Goal: Task Accomplishment & Management: Complete application form

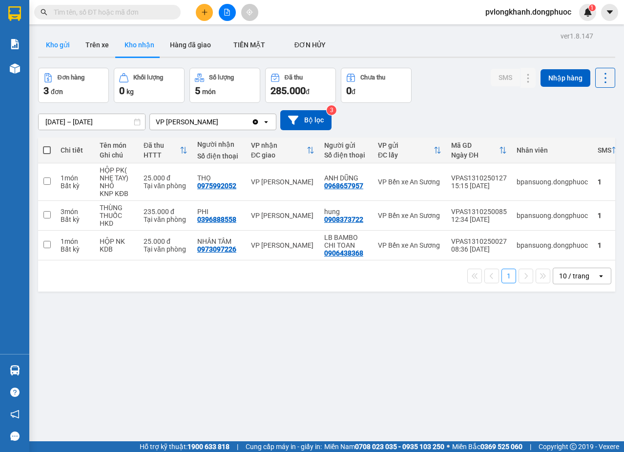
click at [60, 43] on button "Kho gửi" at bounding box center [58, 44] width 40 height 23
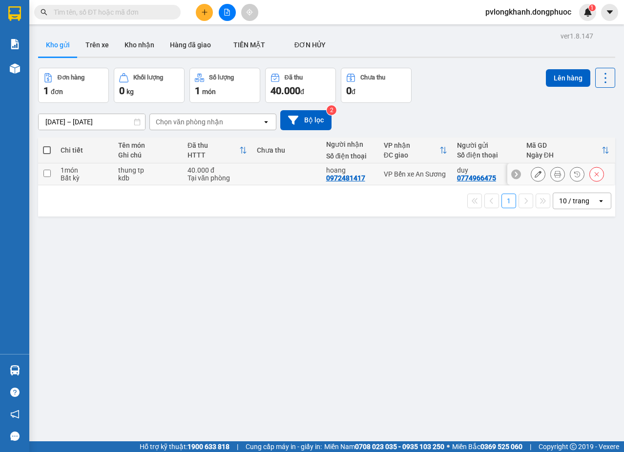
click at [102, 175] on div "Bất kỳ" at bounding box center [84, 178] width 48 height 8
checkbox input "true"
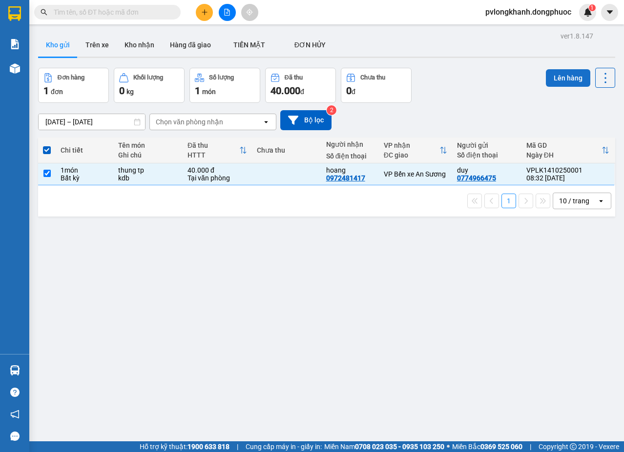
click at [566, 76] on button "Lên hàng" at bounding box center [567, 78] width 44 height 18
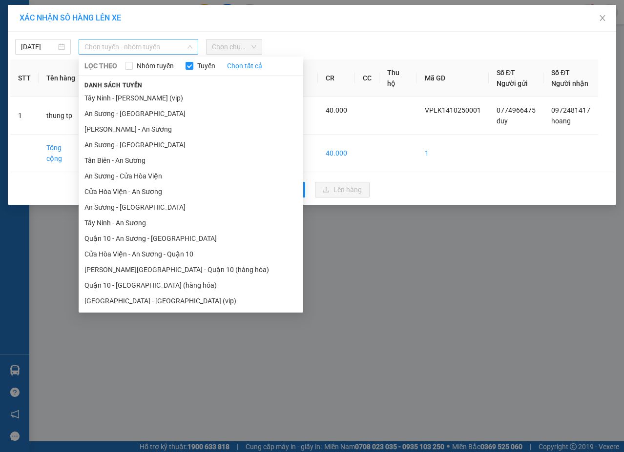
click at [146, 45] on span "Chọn tuyến - nhóm tuyến" at bounding box center [138, 47] width 108 height 15
click at [138, 129] on li "[PERSON_NAME] - An Sương" at bounding box center [191, 129] width 224 height 16
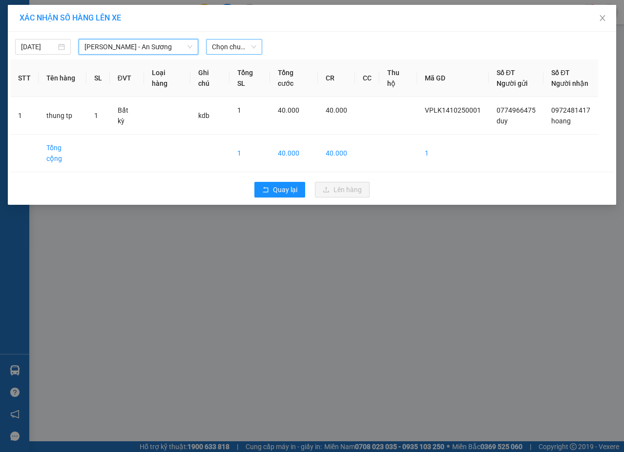
click at [243, 46] on span "Chọn chuyến" at bounding box center [234, 47] width 44 height 15
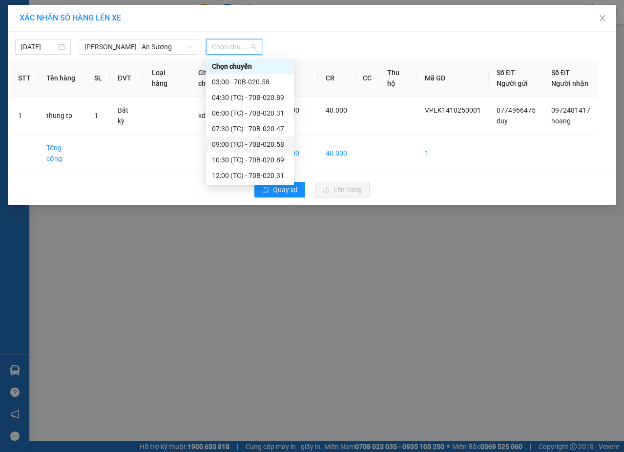
click at [246, 144] on div "09:00 (TC) - 70B-020.58" at bounding box center [250, 144] width 76 height 11
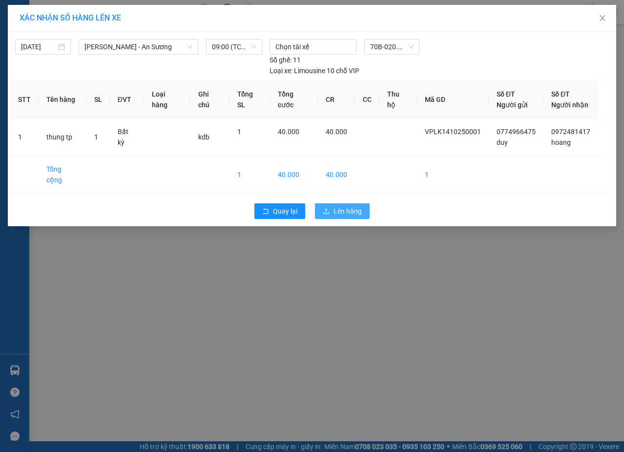
click at [358, 206] on span "Lên hàng" at bounding box center [347, 211] width 28 height 11
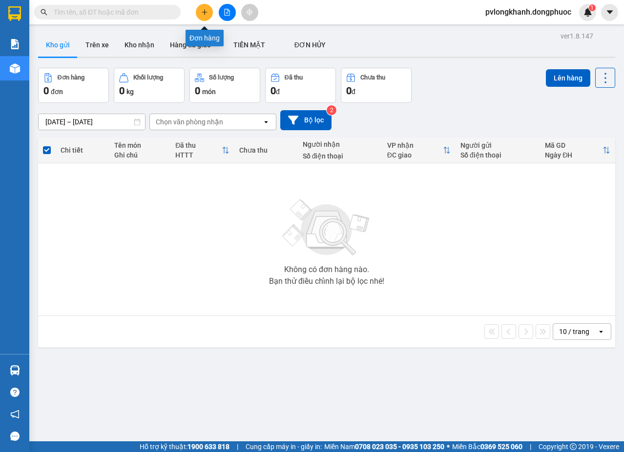
click at [206, 9] on icon "plus" at bounding box center [204, 12] width 7 height 7
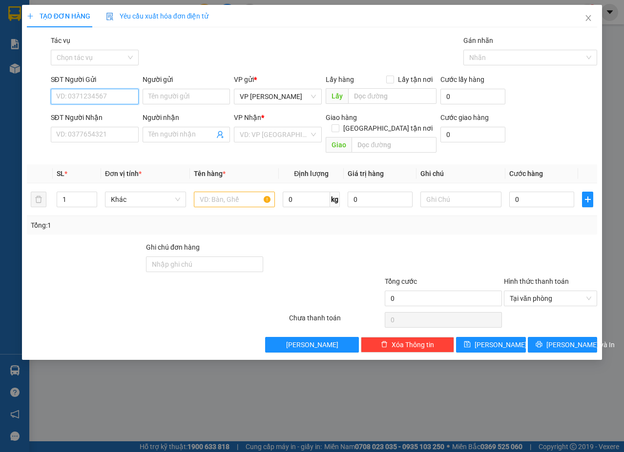
click at [121, 94] on input "SĐT Người Gửi" at bounding box center [95, 97] width 88 height 16
click at [109, 113] on div "0973097226 - NHÂN TÂM" at bounding box center [96, 116] width 78 height 11
type input "0973097226"
type input "NHÂN TÂM"
type input "0967276513"
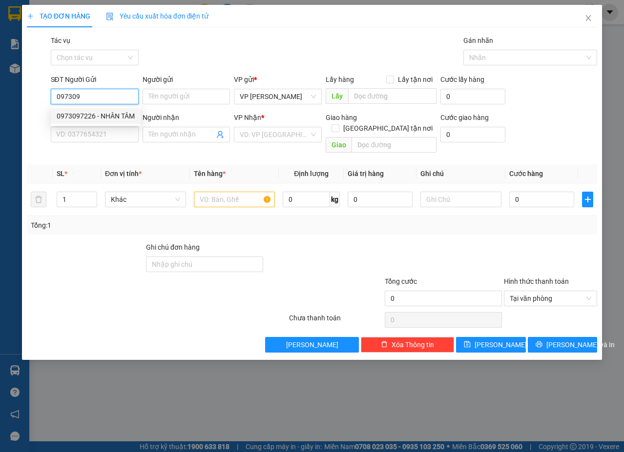
type input "[PERSON_NAME]"
type input "Kdb"
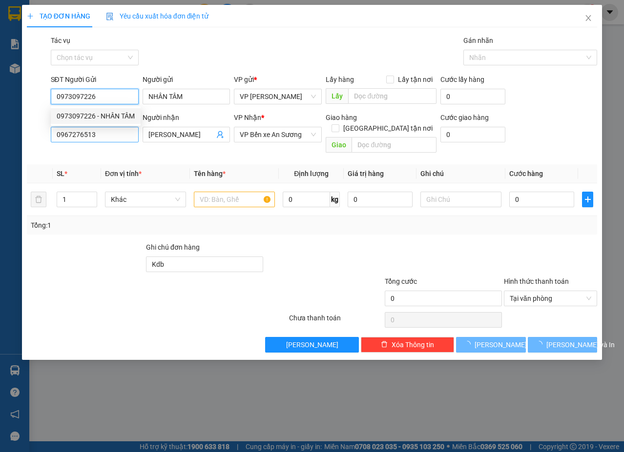
type input "25.000"
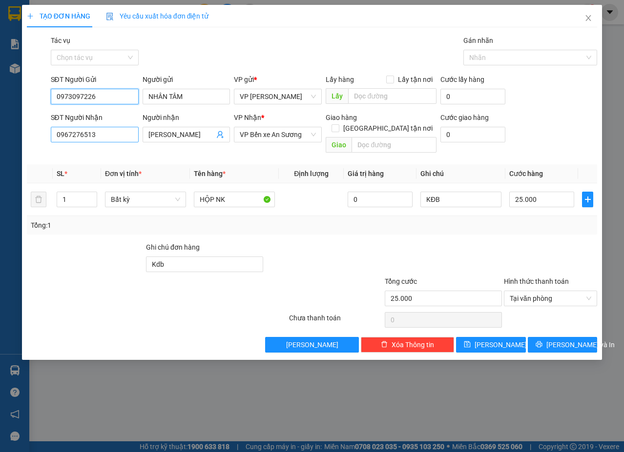
type input "0973097226"
click at [112, 132] on input "0967276513" at bounding box center [95, 135] width 88 height 16
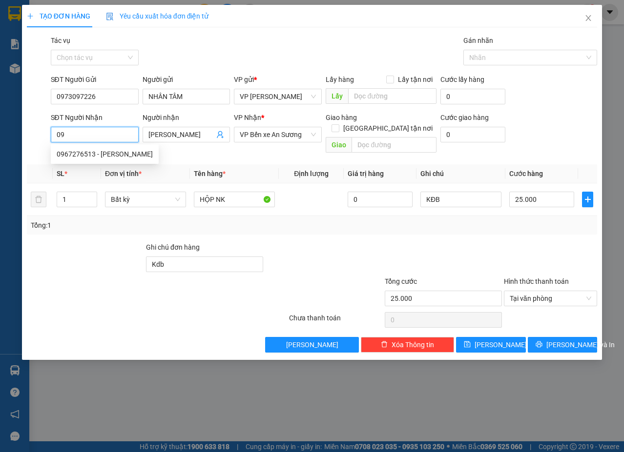
type input "0"
click at [128, 169] on div "0976810459 - [PERSON_NAME]" at bounding box center [112, 169] width 110 height 11
type input "0976810459"
type input "[PERSON_NAME]"
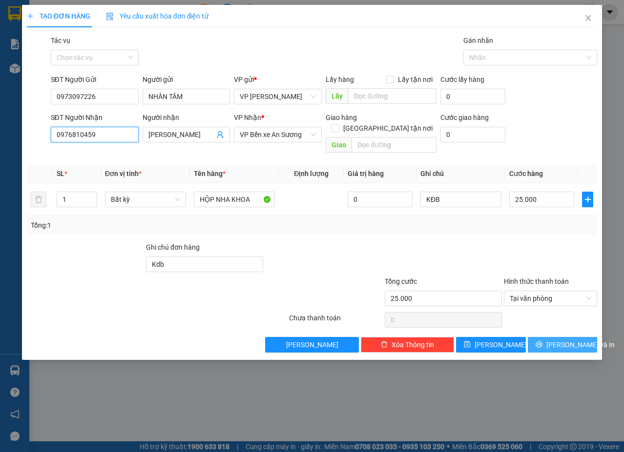
type input "0976810459"
click at [541, 337] on button "[PERSON_NAME] và In" at bounding box center [562, 345] width 70 height 16
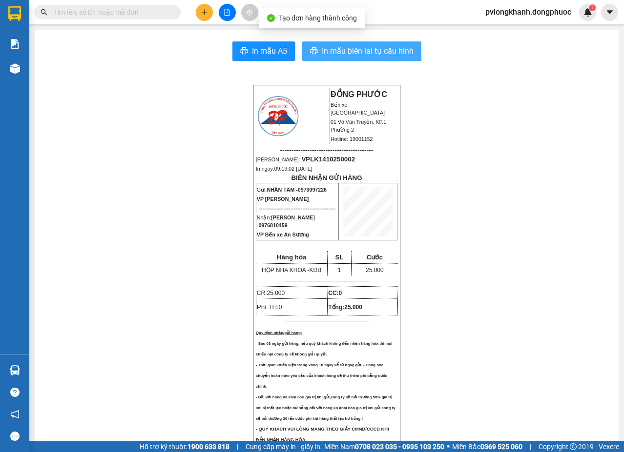
click at [340, 46] on span "In mẫu biên lai tự cấu hình" at bounding box center [368, 51] width 92 height 12
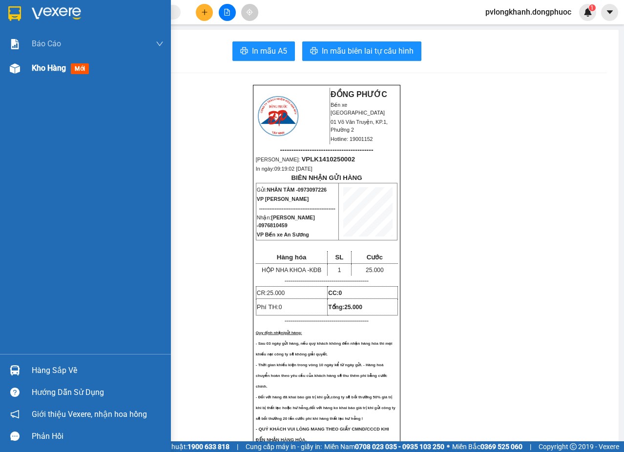
click at [48, 64] on span "Kho hàng" at bounding box center [49, 67] width 34 height 9
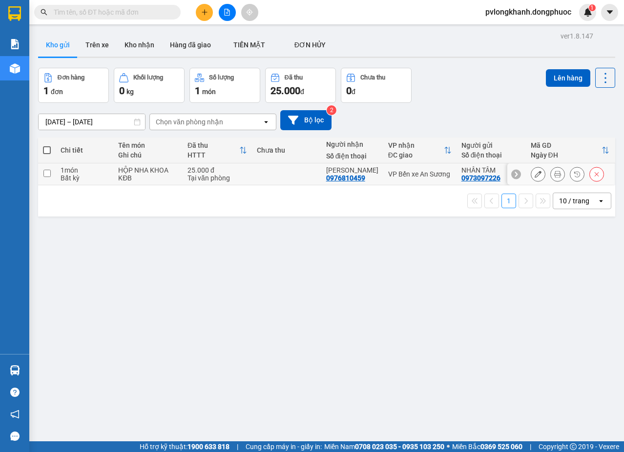
click at [234, 170] on div "25.000 đ" at bounding box center [217, 170] width 60 height 8
checkbox input "true"
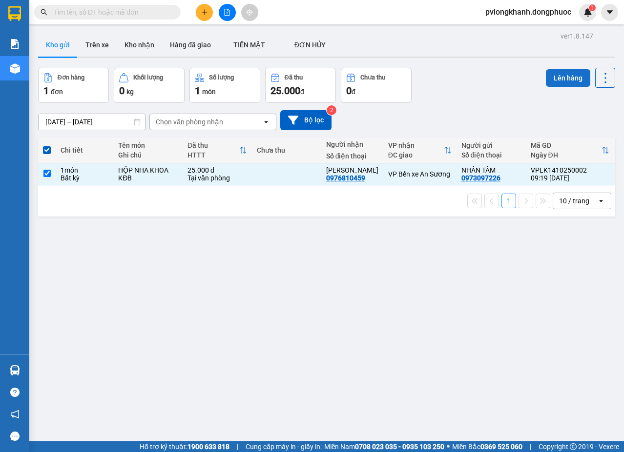
click at [550, 76] on button "Lên hàng" at bounding box center [567, 78] width 44 height 18
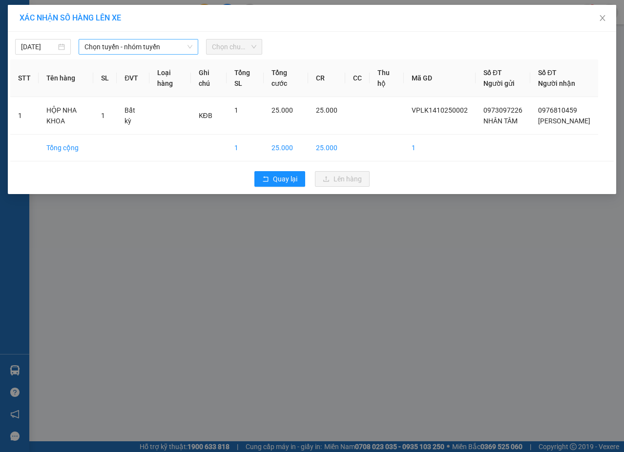
click at [168, 47] on span "Chọn tuyến - nhóm tuyến" at bounding box center [138, 47] width 108 height 15
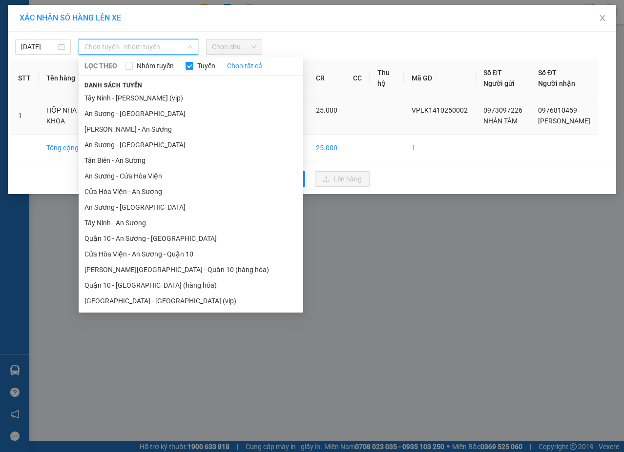
drag, startPoint x: 147, startPoint y: 125, endPoint x: 153, endPoint y: 117, distance: 10.6
click at [147, 126] on li "[PERSON_NAME] - An Sương" at bounding box center [191, 129] width 224 height 16
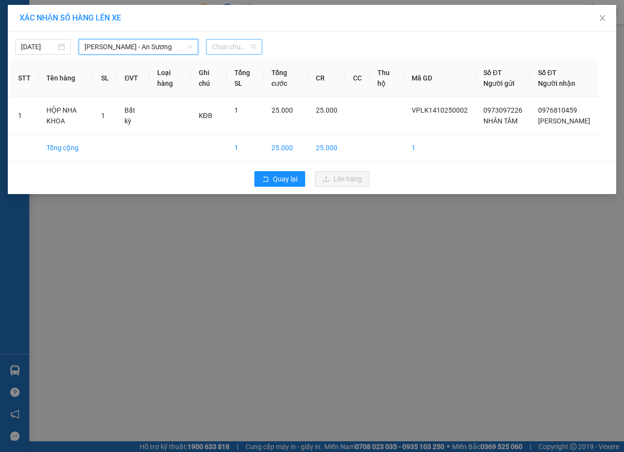
click at [240, 47] on span "Chọn chuyến" at bounding box center [234, 47] width 44 height 15
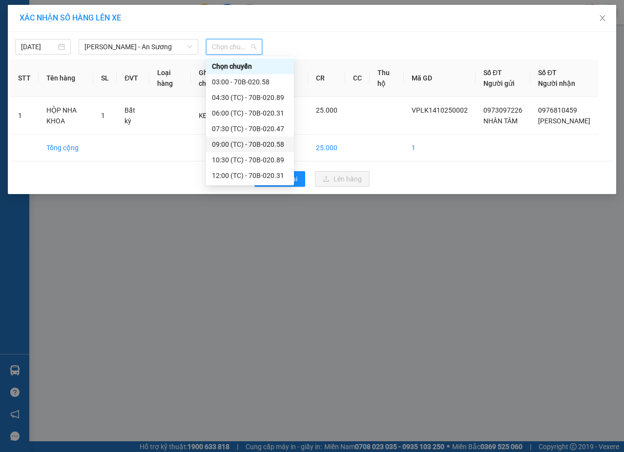
click at [254, 141] on div "09:00 (TC) - 70B-020.58" at bounding box center [250, 144] width 76 height 11
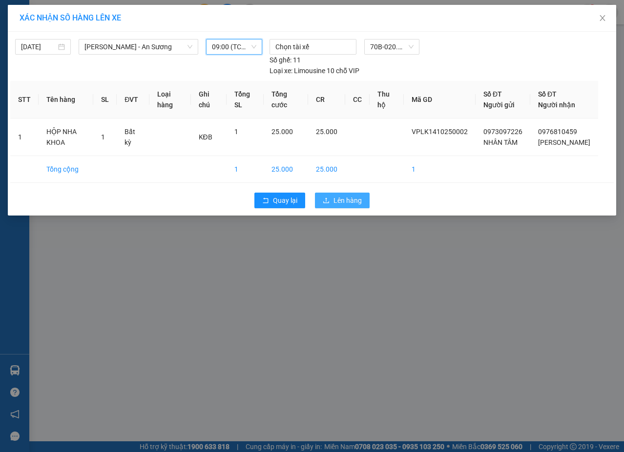
click at [336, 206] on span "Lên hàng" at bounding box center [347, 200] width 28 height 11
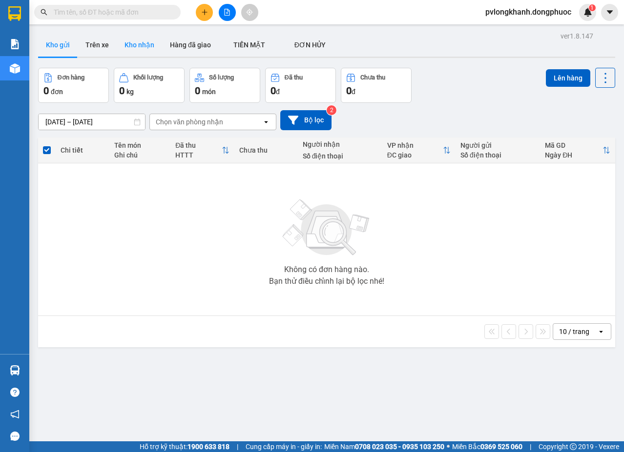
click at [136, 47] on button "Kho nhận" at bounding box center [139, 44] width 45 height 23
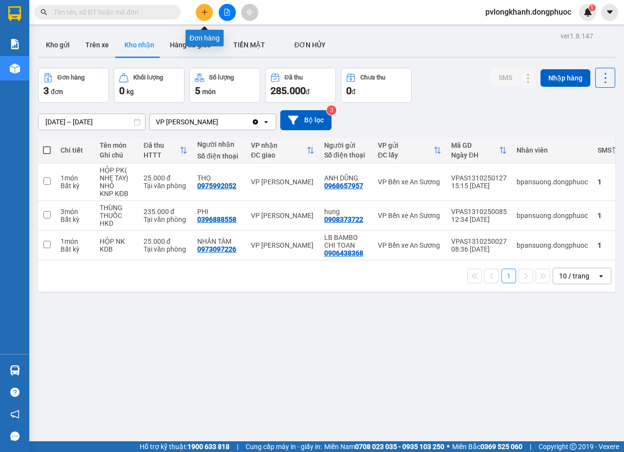
click at [205, 9] on icon "plus" at bounding box center [204, 12] width 7 height 7
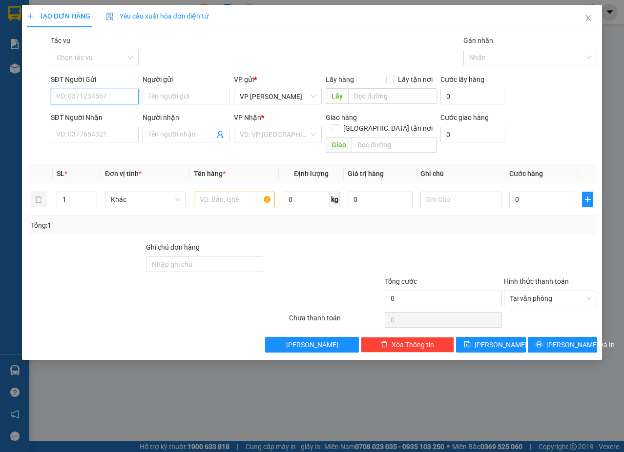
click at [90, 93] on input "SĐT Người Gửi" at bounding box center [95, 97] width 88 height 16
type input "0975994238"
click at [107, 115] on div "0975994238 - TUYỀN" at bounding box center [95, 116] width 76 height 11
type input "TUYỀN"
type input "0355237263"
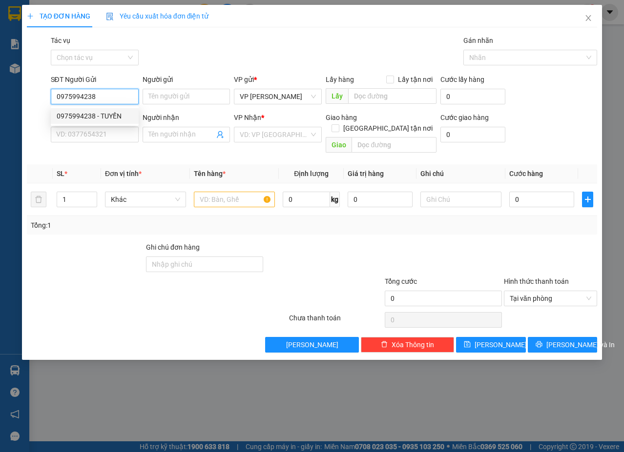
type input "BẢO"
type input "30.000"
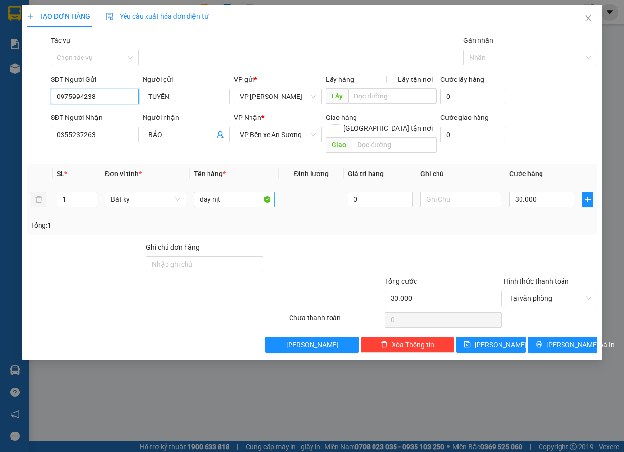
type input "0975994238"
click at [229, 192] on input "dây nịt" at bounding box center [234, 200] width 81 height 16
type input "d"
click at [214, 192] on input "boc qao" at bounding box center [234, 200] width 81 height 16
click at [216, 192] on input "boc qao" at bounding box center [234, 200] width 81 height 16
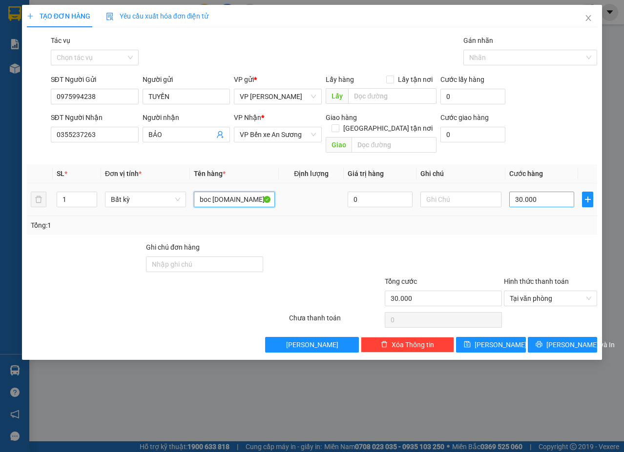
type input "boc [DOMAIN_NAME]"
click at [542, 192] on input "30.000" at bounding box center [541, 200] width 65 height 16
type input "0"
type input "04"
type input "40"
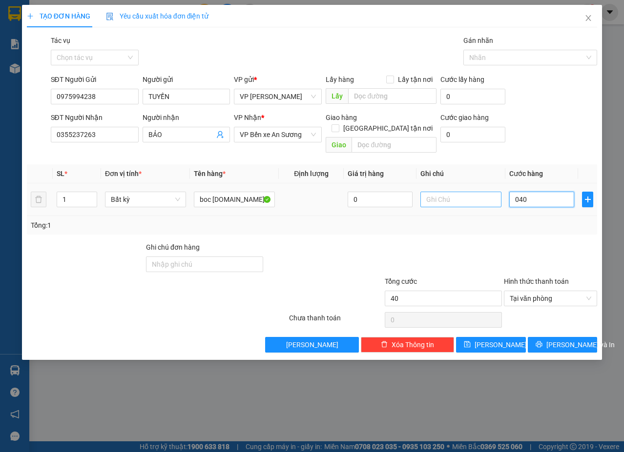
type input "040"
type input "40.000"
click at [463, 192] on input "text" at bounding box center [460, 200] width 81 height 16
type input "kdb"
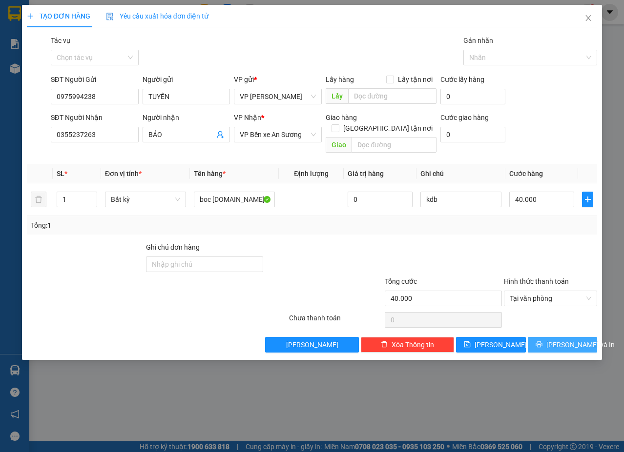
click at [551, 337] on button "[PERSON_NAME] và In" at bounding box center [562, 345] width 70 height 16
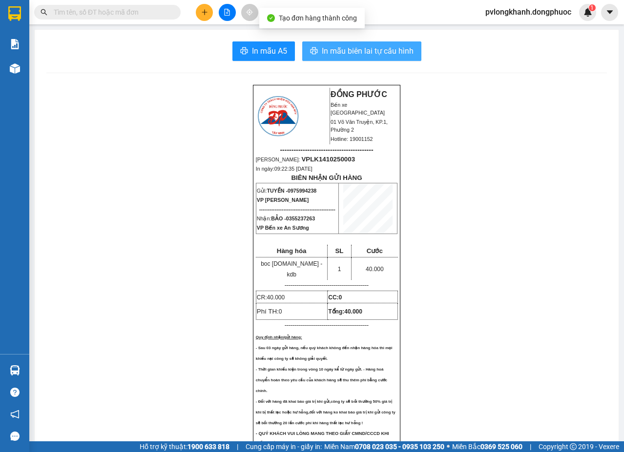
click at [362, 50] on span "In mẫu biên lai tự cấu hình" at bounding box center [368, 51] width 92 height 12
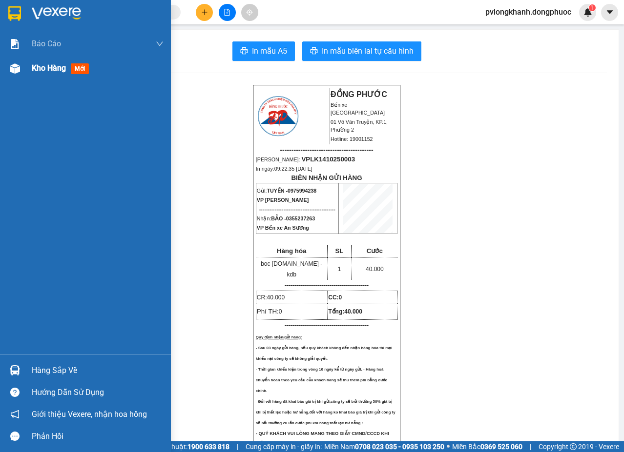
click at [48, 67] on span "Kho hàng" at bounding box center [49, 67] width 34 height 9
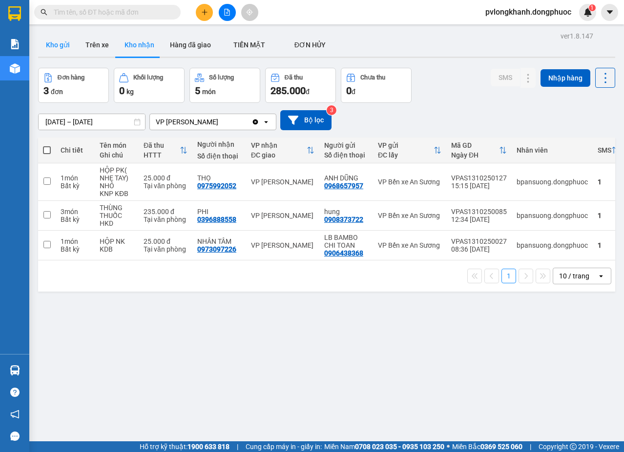
click at [64, 40] on button "Kho gửi" at bounding box center [58, 44] width 40 height 23
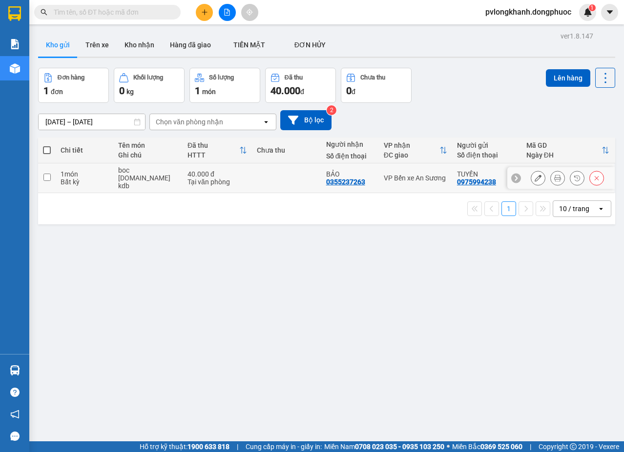
click at [113, 169] on td "boc [DOMAIN_NAME] kdb" at bounding box center [147, 178] width 69 height 30
checkbox input "true"
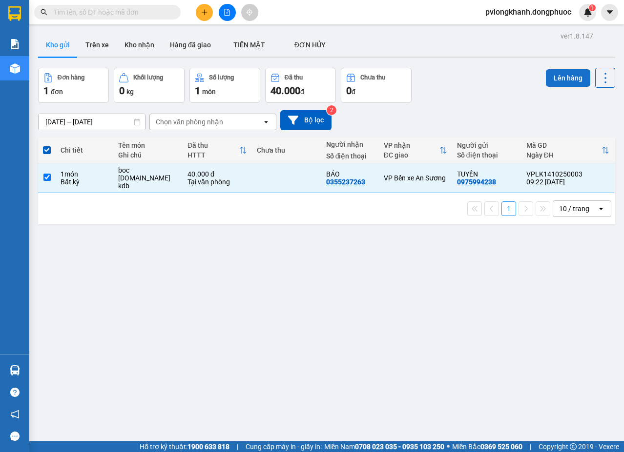
click at [570, 77] on button "Lên hàng" at bounding box center [567, 78] width 44 height 18
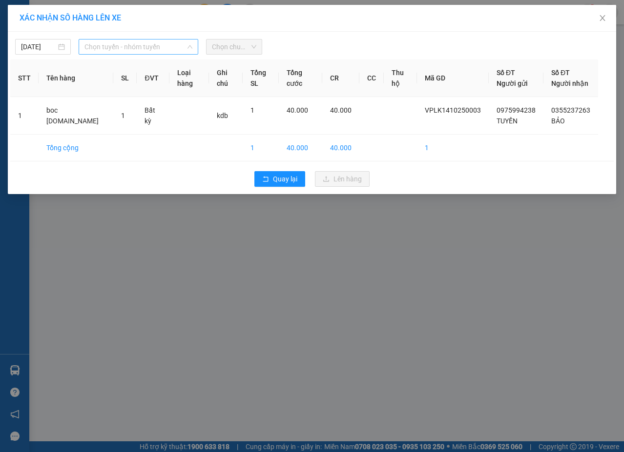
click at [173, 45] on span "Chọn tuyến - nhóm tuyến" at bounding box center [138, 47] width 108 height 15
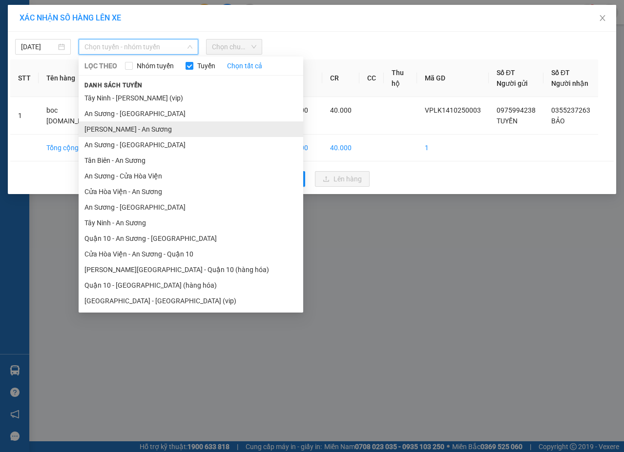
click at [150, 126] on li "[PERSON_NAME] - An Sương" at bounding box center [191, 129] width 224 height 16
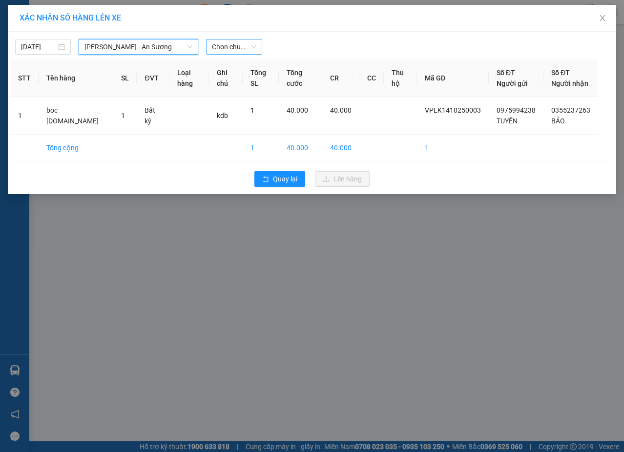
click at [247, 46] on span "Chọn chuyến" at bounding box center [234, 47] width 44 height 15
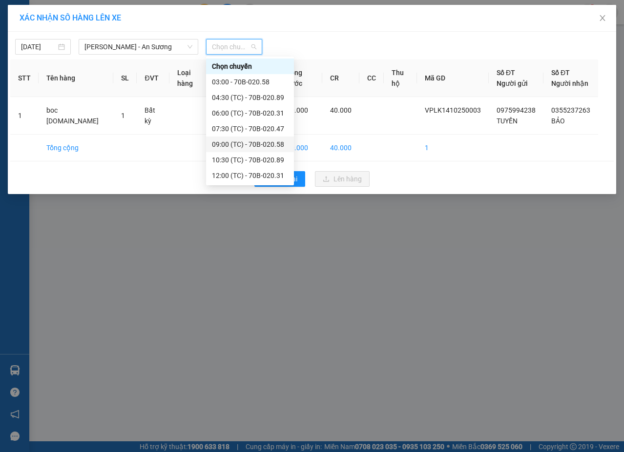
click at [235, 143] on div "09:00 (TC) - 70B-020.58" at bounding box center [250, 144] width 76 height 11
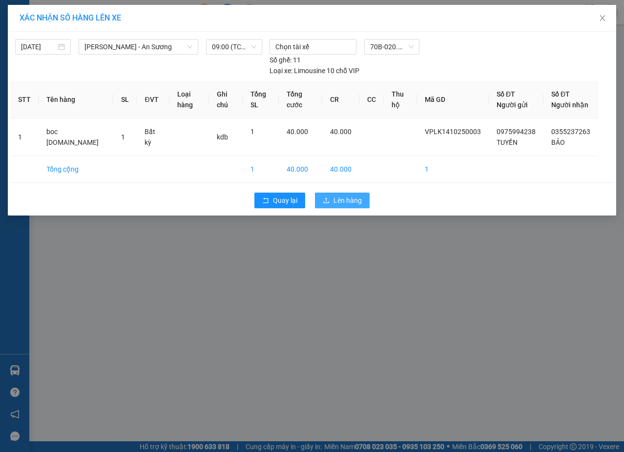
click at [343, 196] on span "Lên hàng" at bounding box center [347, 200] width 28 height 11
